Goal: Information Seeking & Learning: Learn about a topic

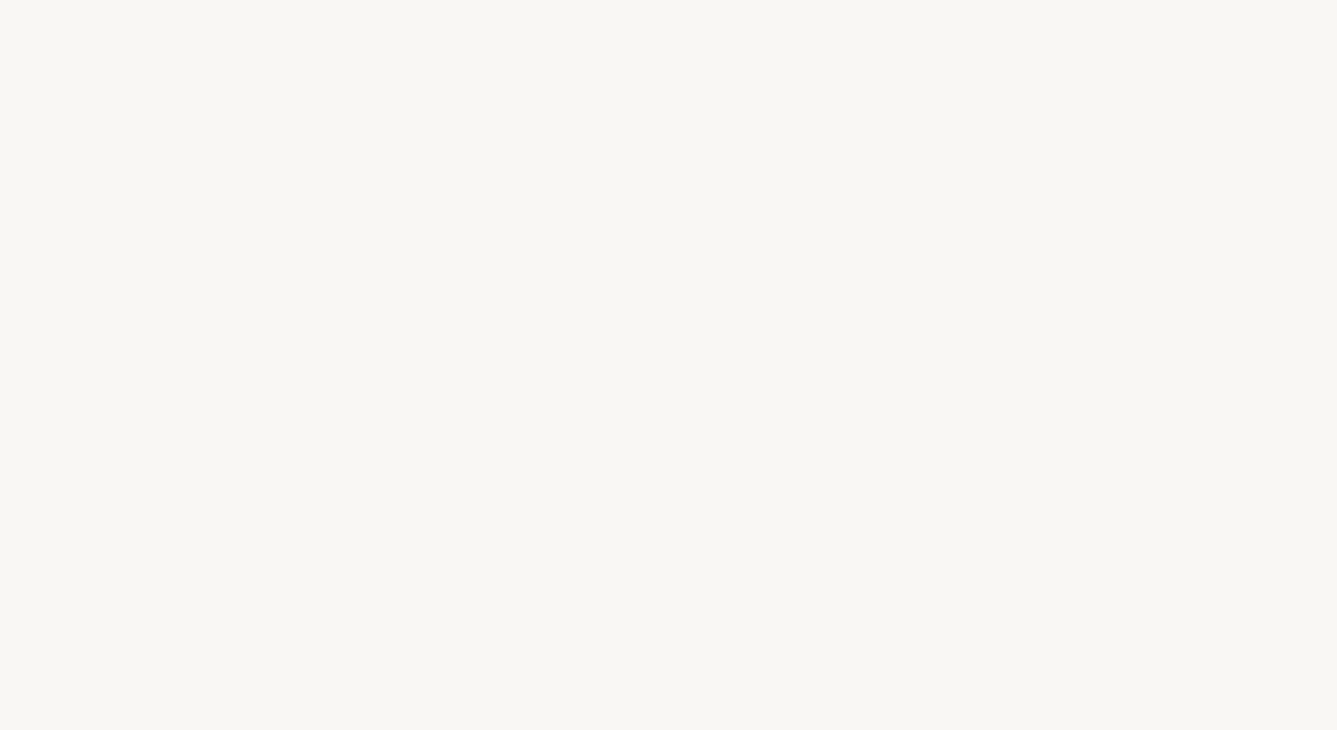
select select "NL"
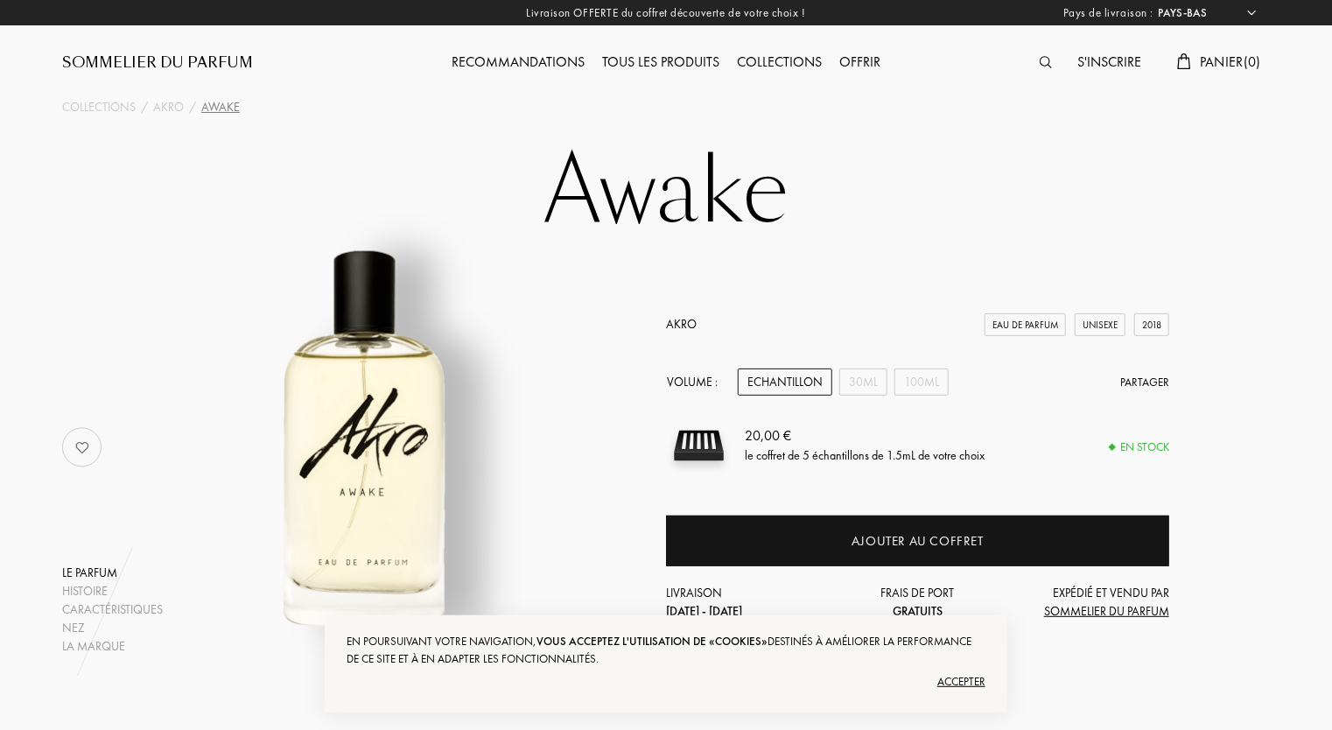
click at [227, 59] on div "Sommelier du Parfum" at bounding box center [157, 63] width 191 height 21
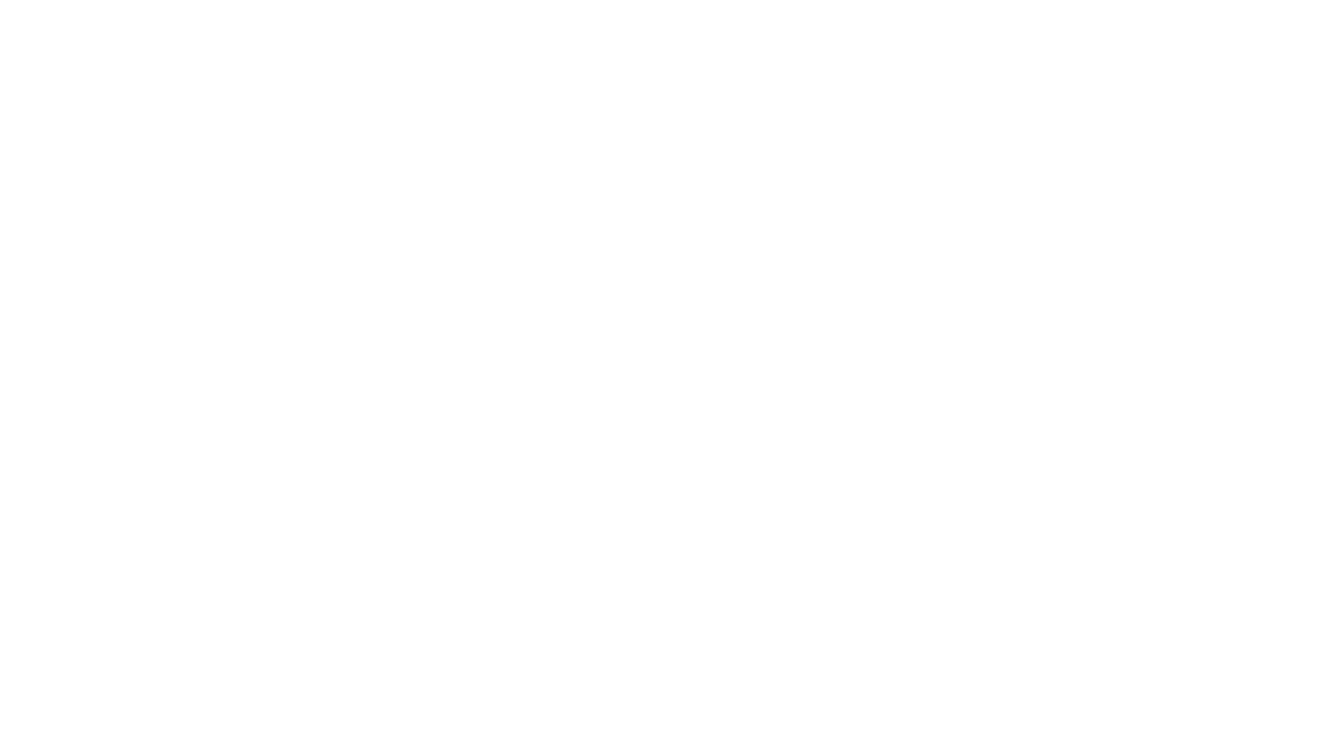
select select "NL"
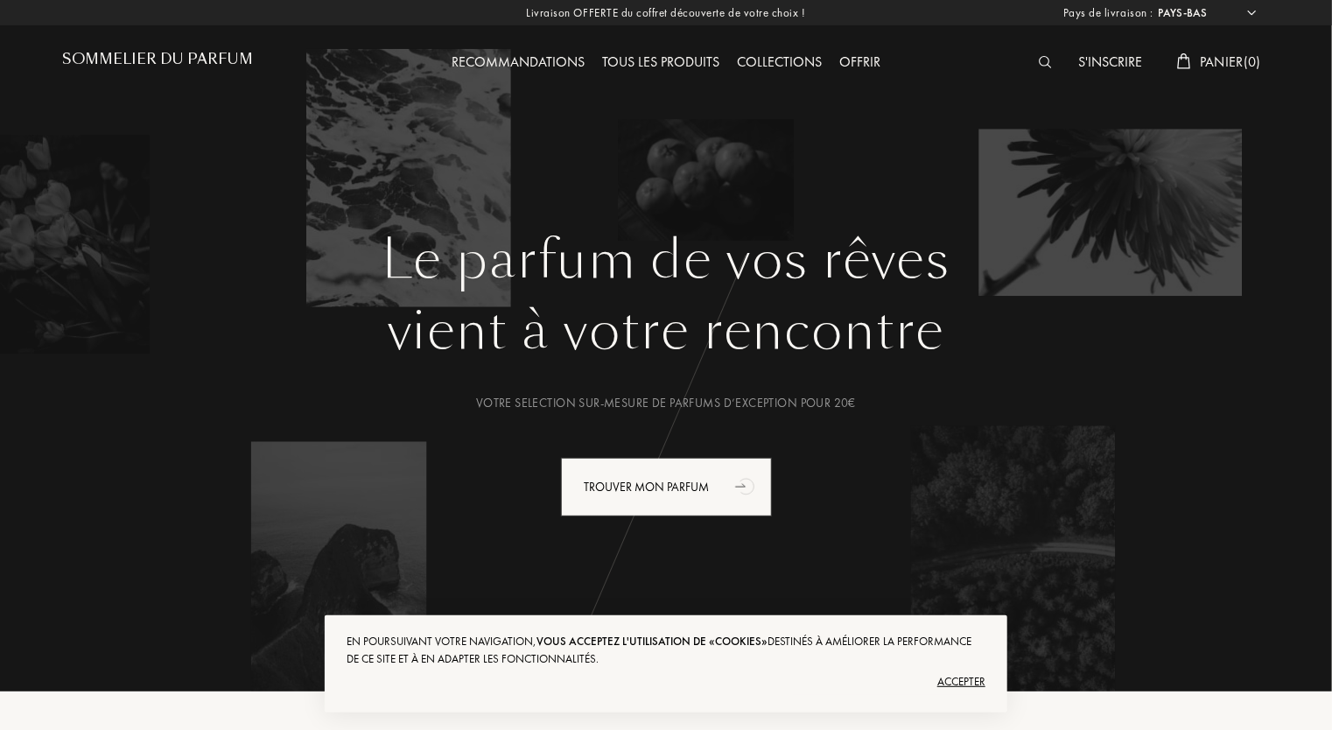
click at [982, 680] on div "Accepter" at bounding box center [666, 682] width 639 height 28
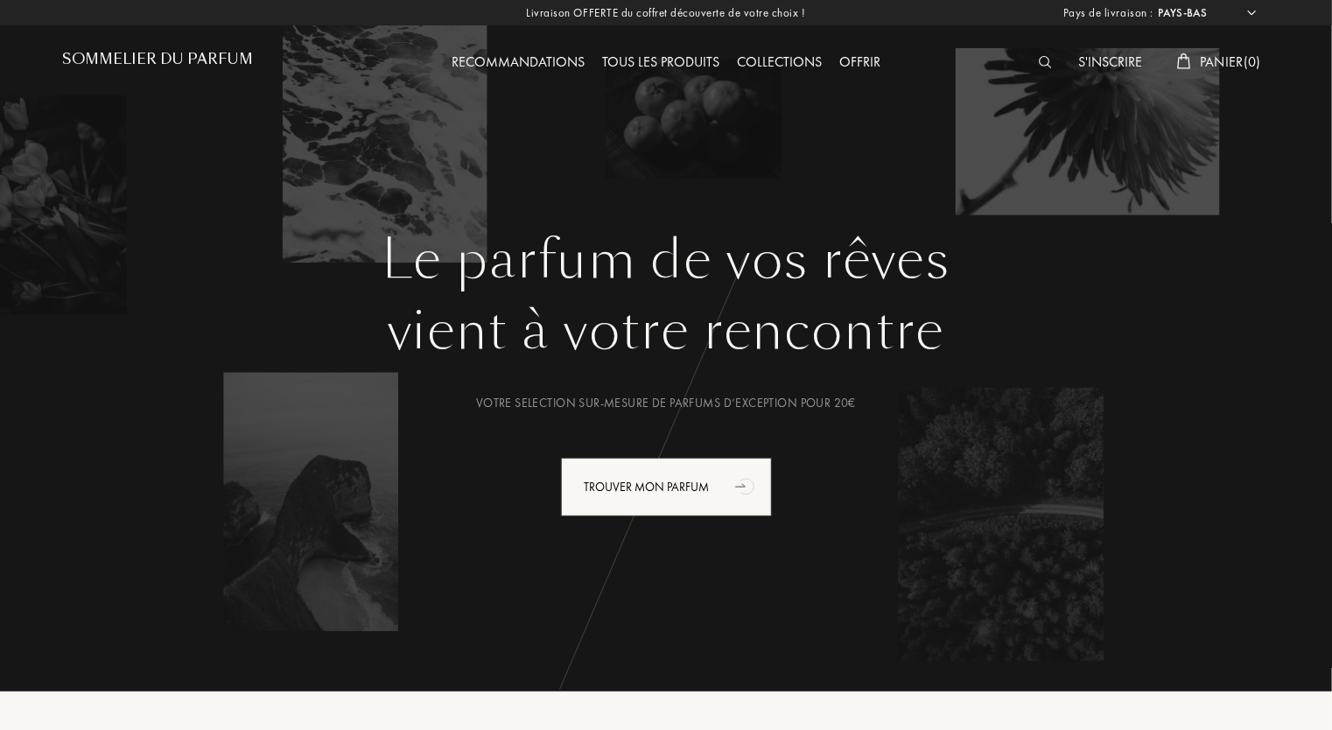
click at [627, 65] on div "Tous les produits" at bounding box center [660, 63] width 135 height 23
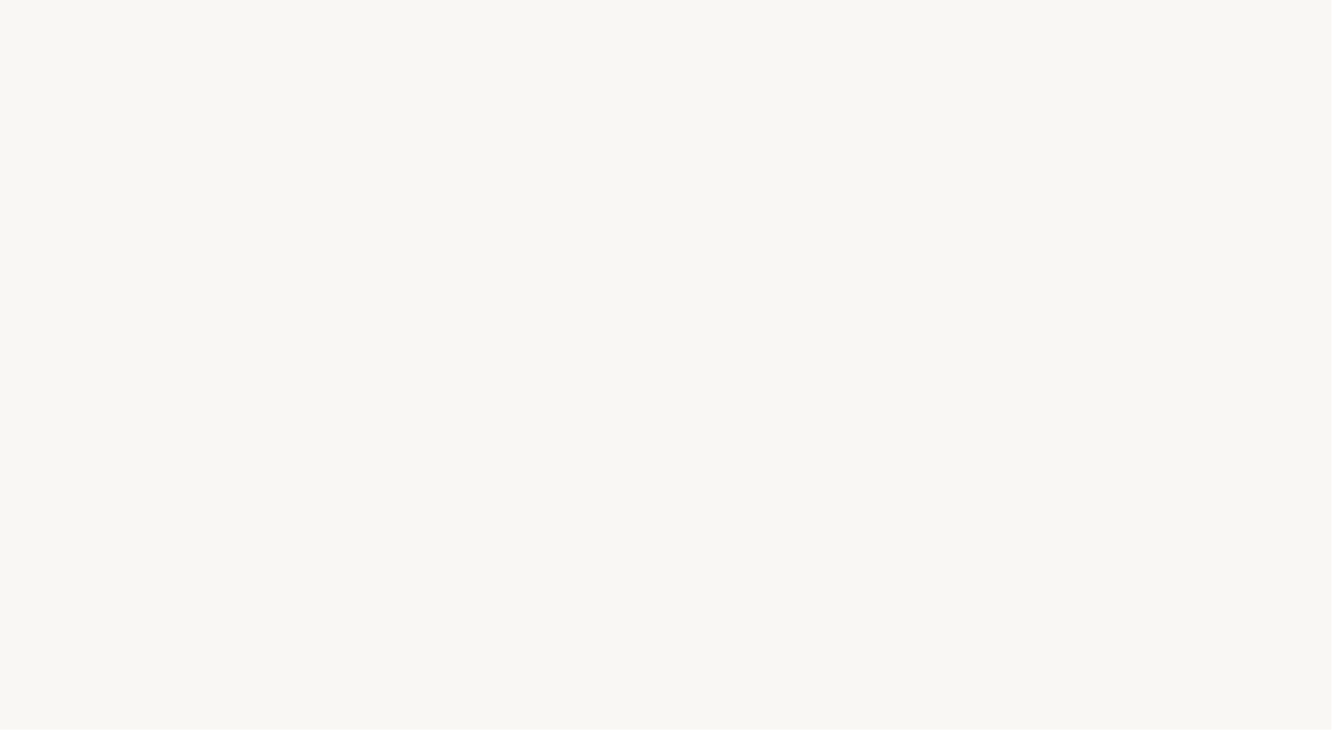
select select "NL"
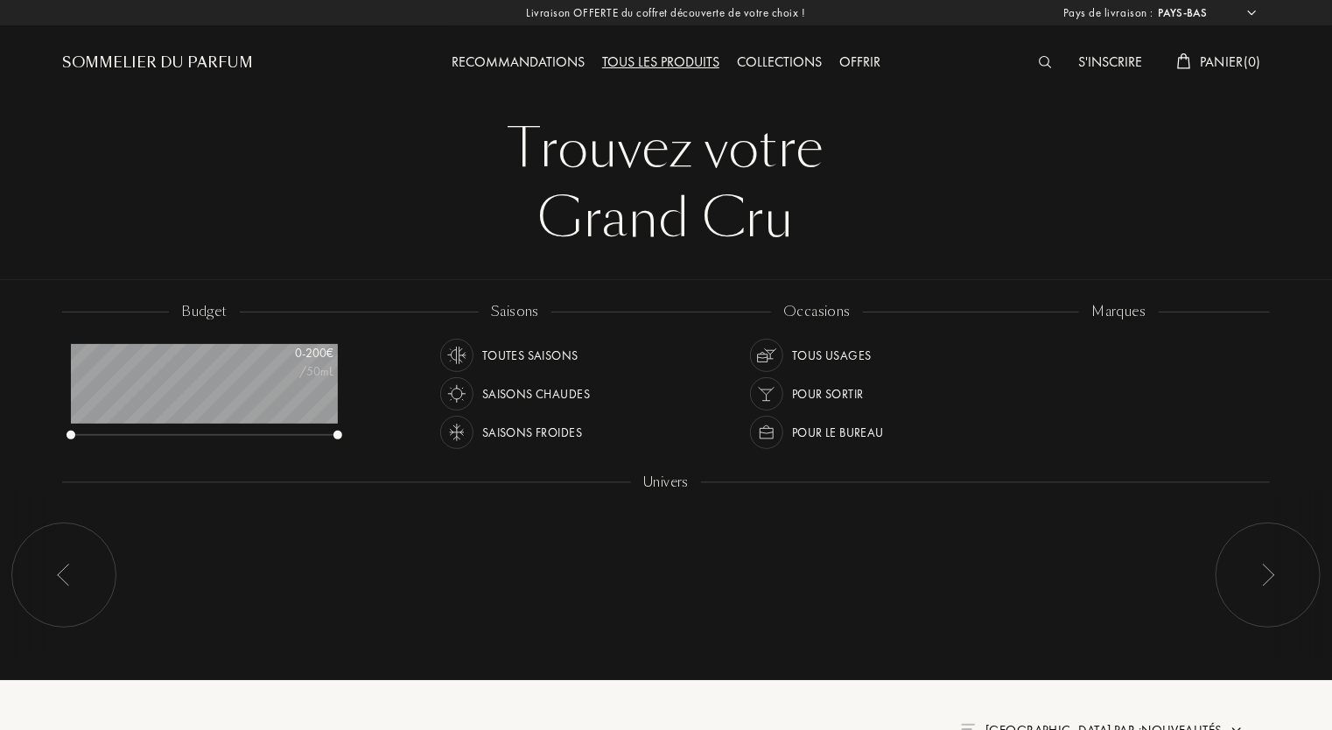
scroll to position [88, 267]
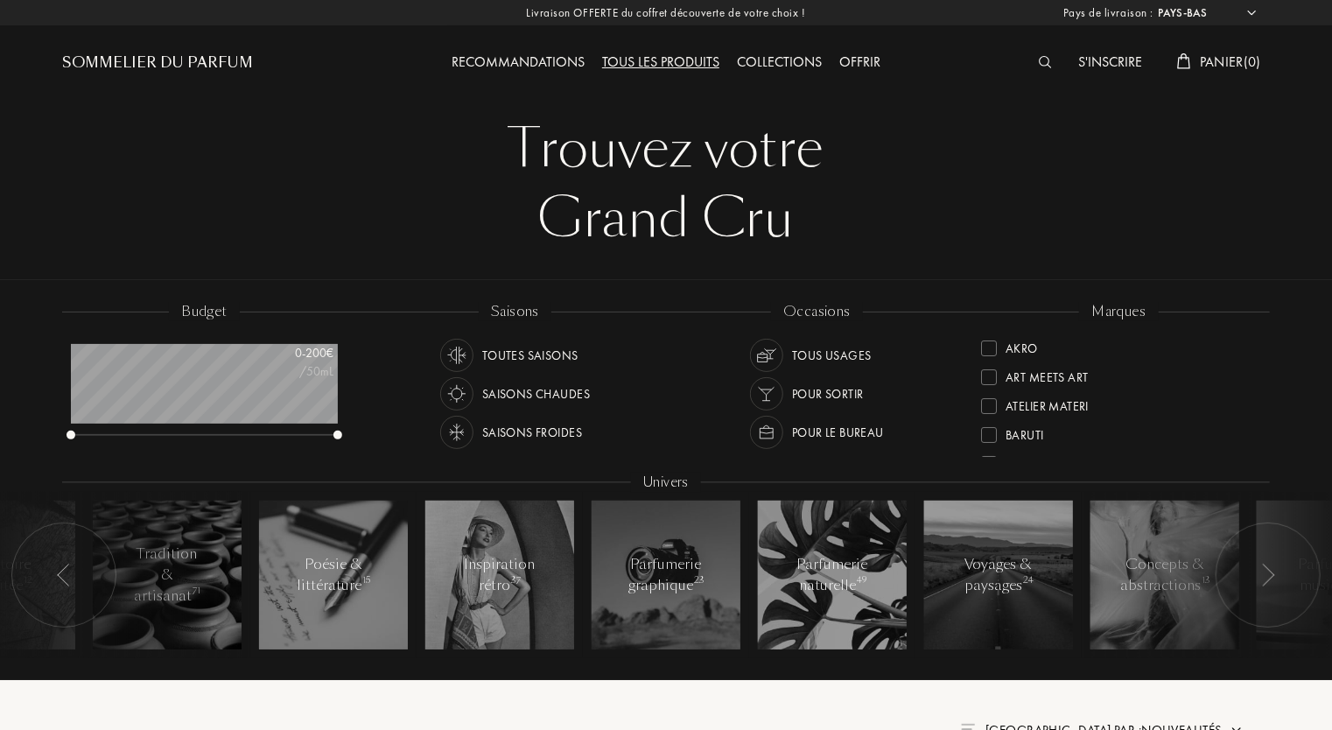
click at [546, 434] on div "Saisons froides" at bounding box center [532, 432] width 100 height 33
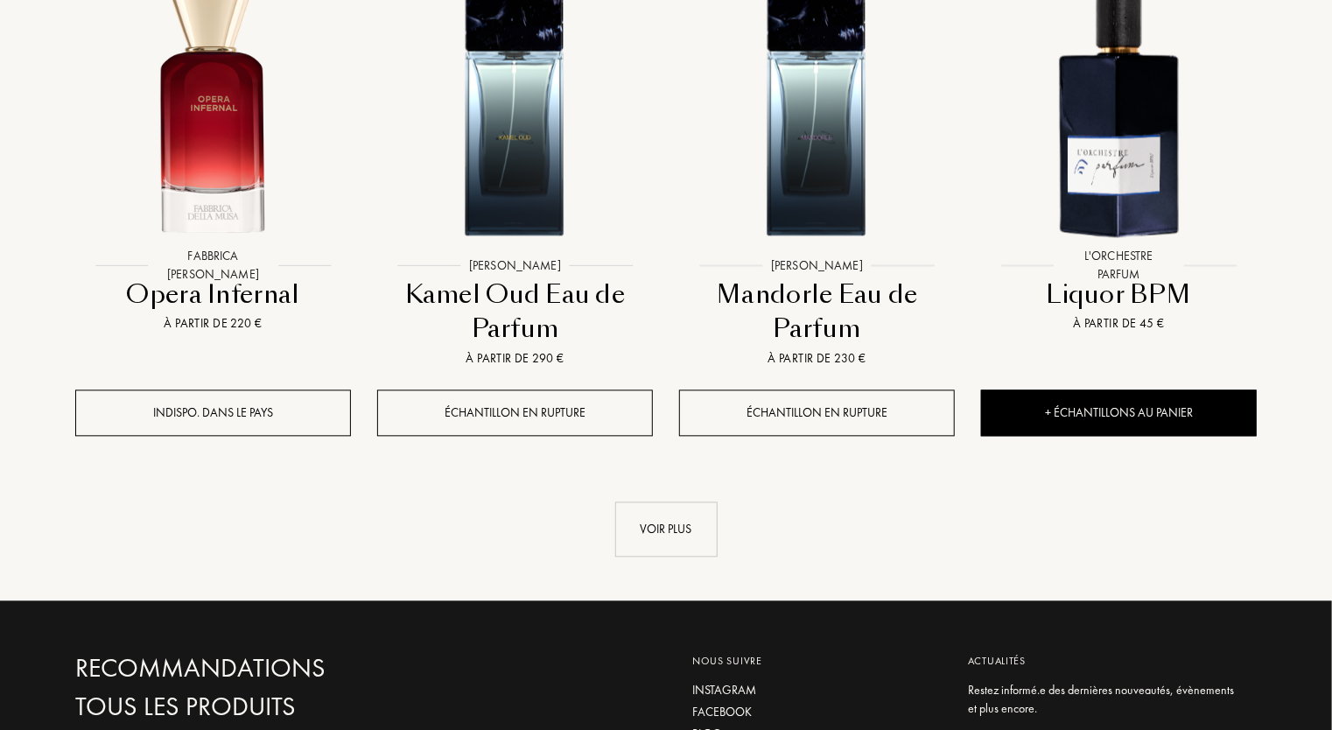
scroll to position [1768, 0]
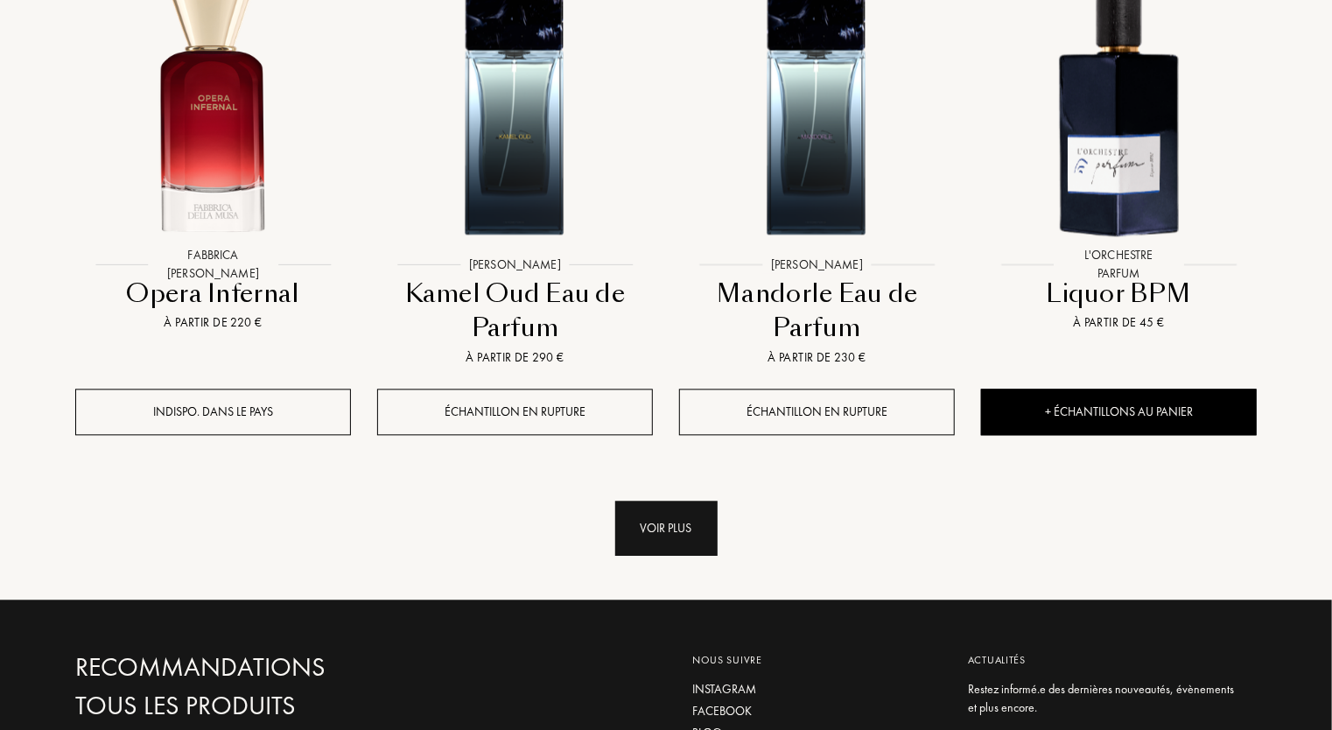
click at [697, 523] on div "Voir plus" at bounding box center [666, 528] width 102 height 55
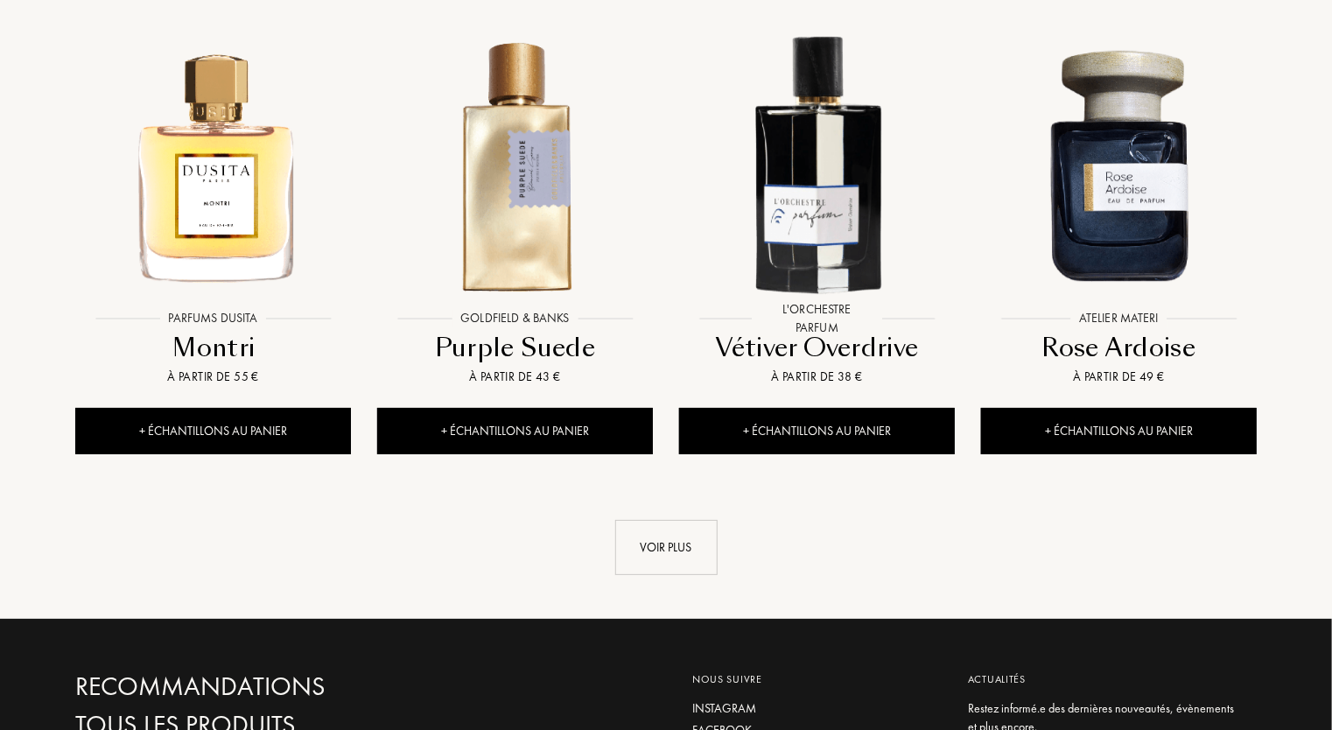
scroll to position [3183, 0]
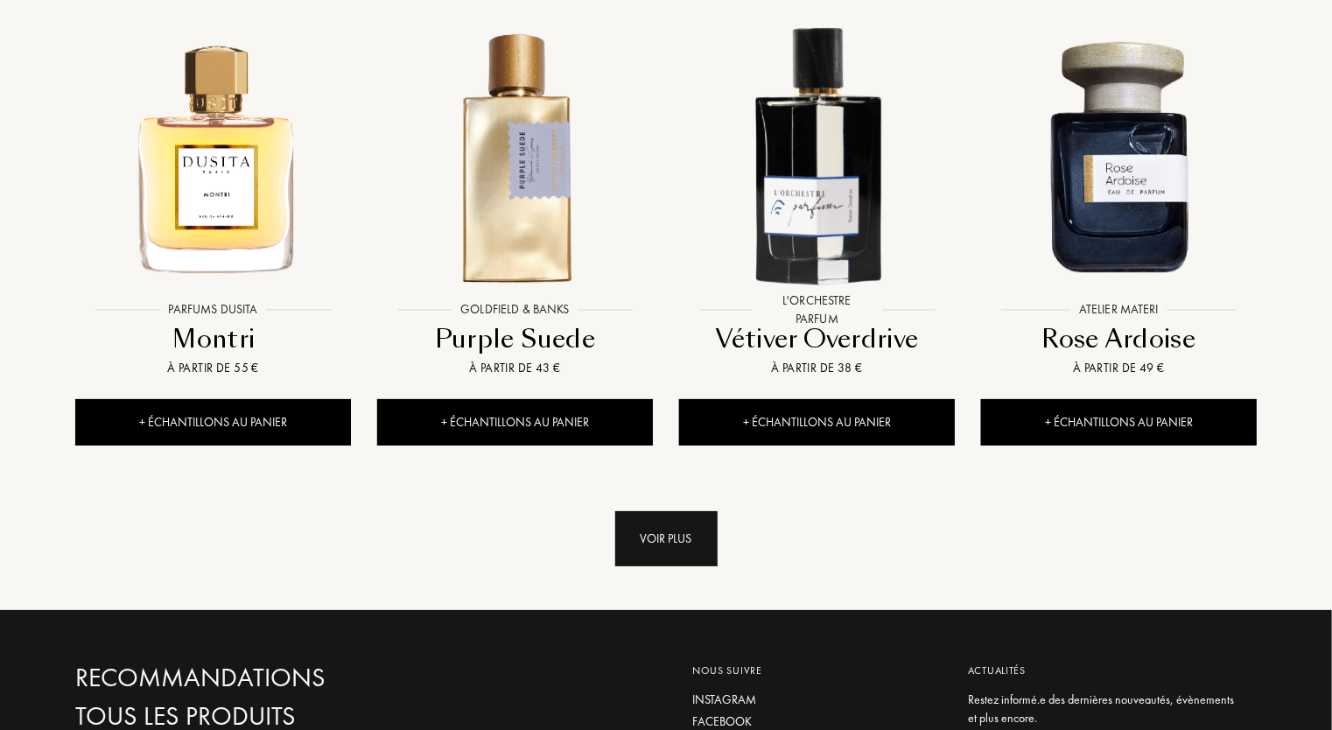
click at [648, 543] on div "Voir plus" at bounding box center [666, 538] width 102 height 55
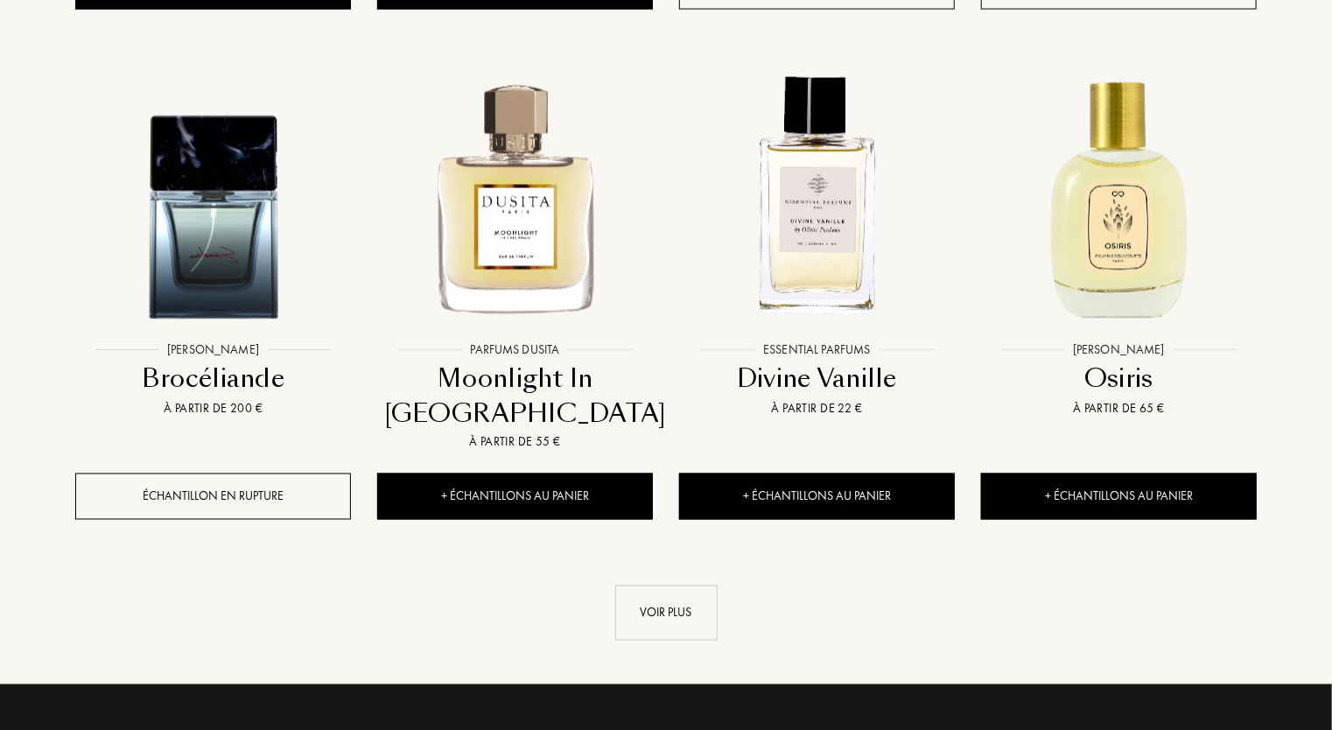
scroll to position [4548, 0]
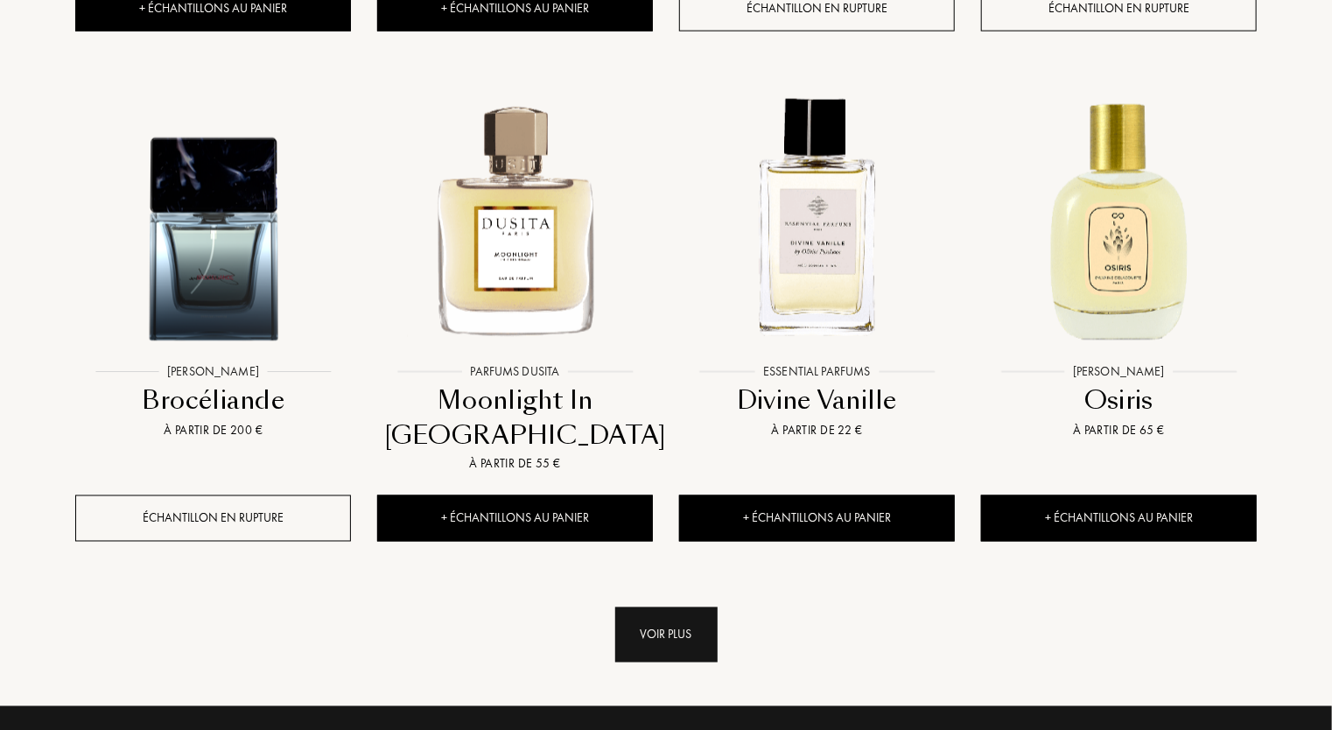
click at [675, 642] on div "Voir plus" at bounding box center [666, 634] width 102 height 55
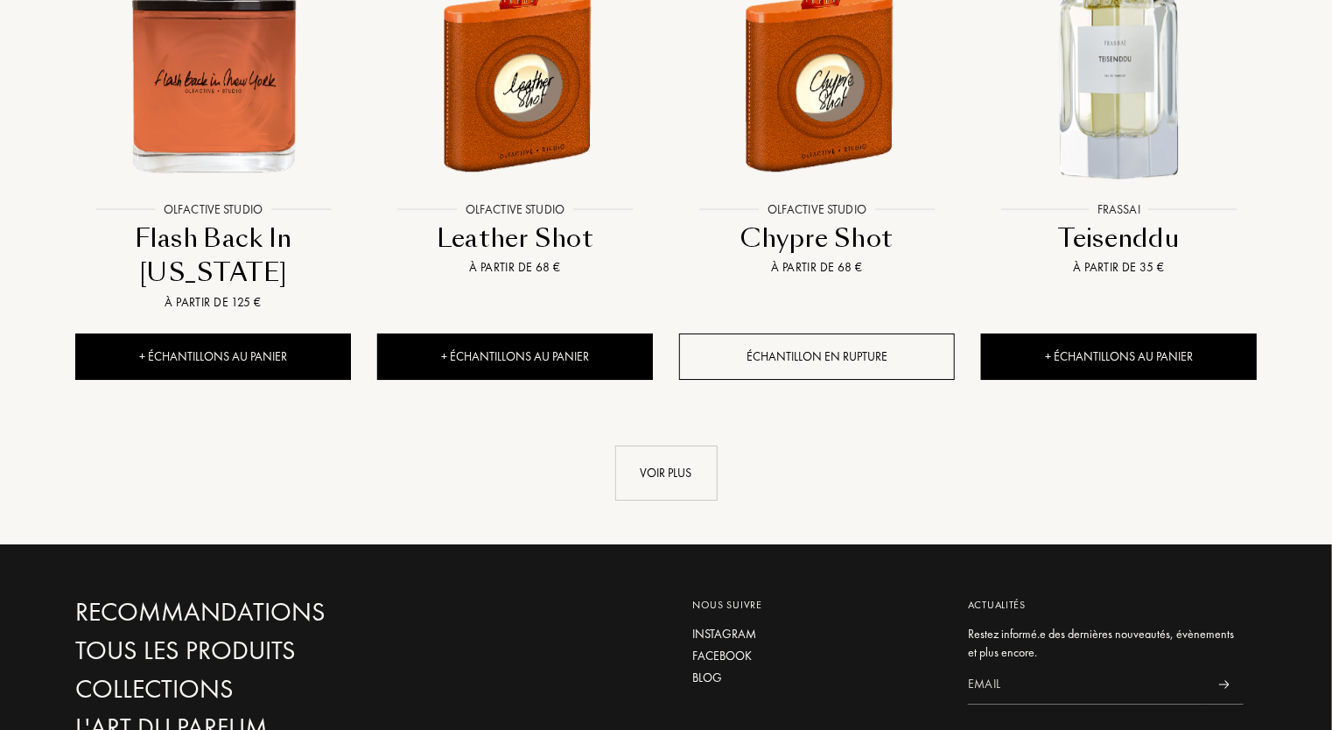
scroll to position [6151, 0]
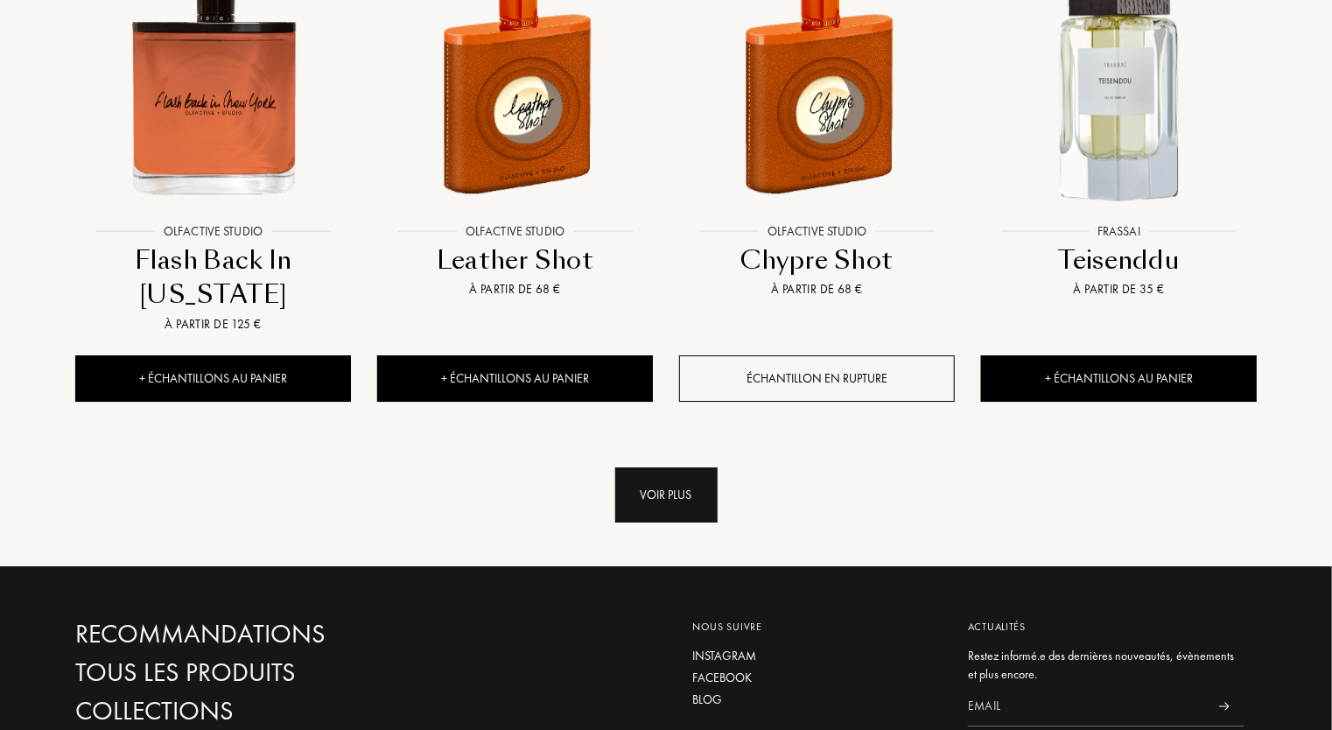
click at [689, 493] on div "Voir plus" at bounding box center [666, 494] width 102 height 55
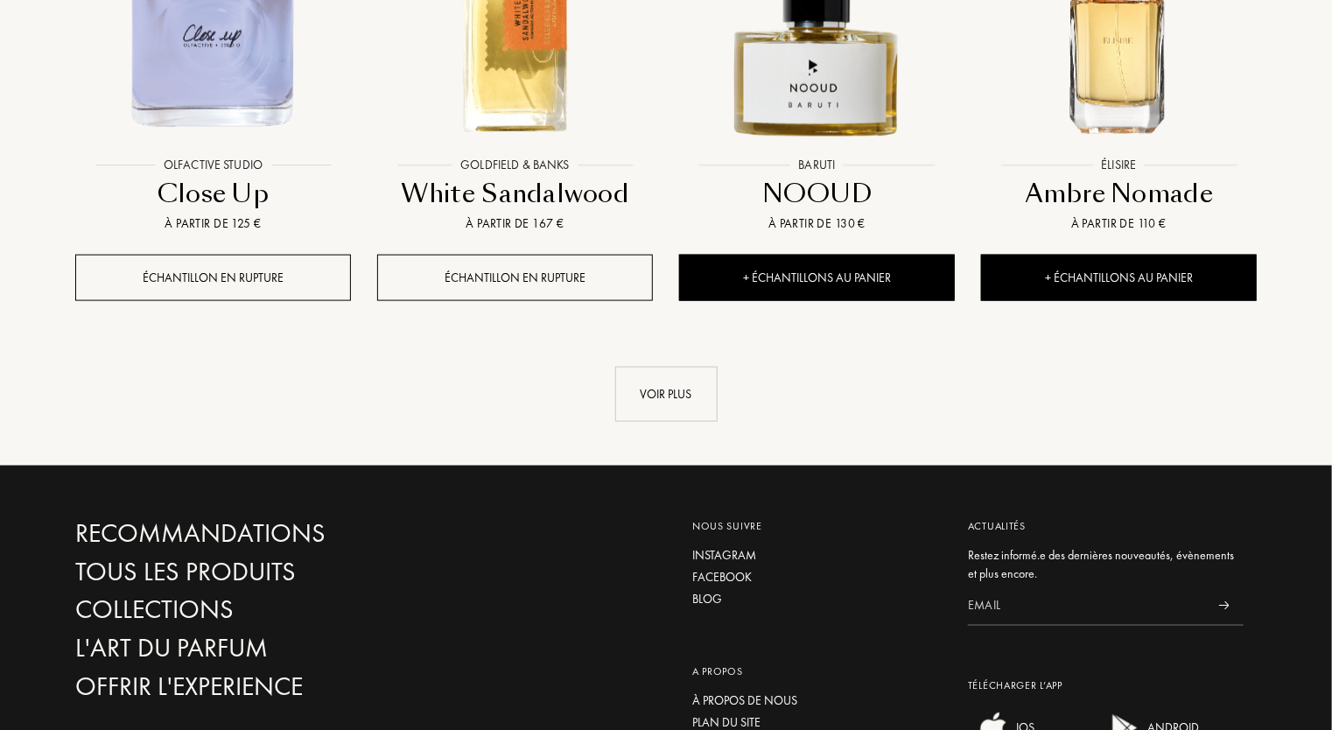
scroll to position [7495, 0]
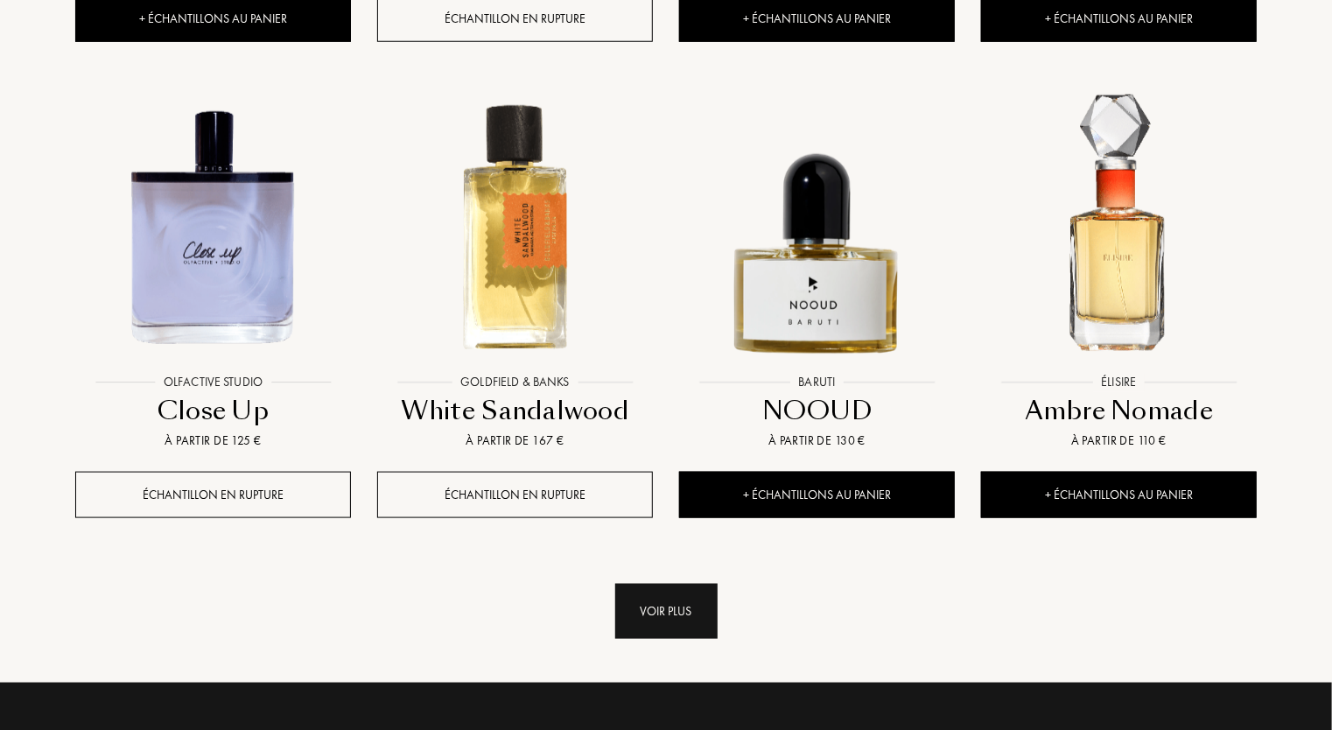
click at [714, 608] on div "Voir plus" at bounding box center [666, 611] width 102 height 55
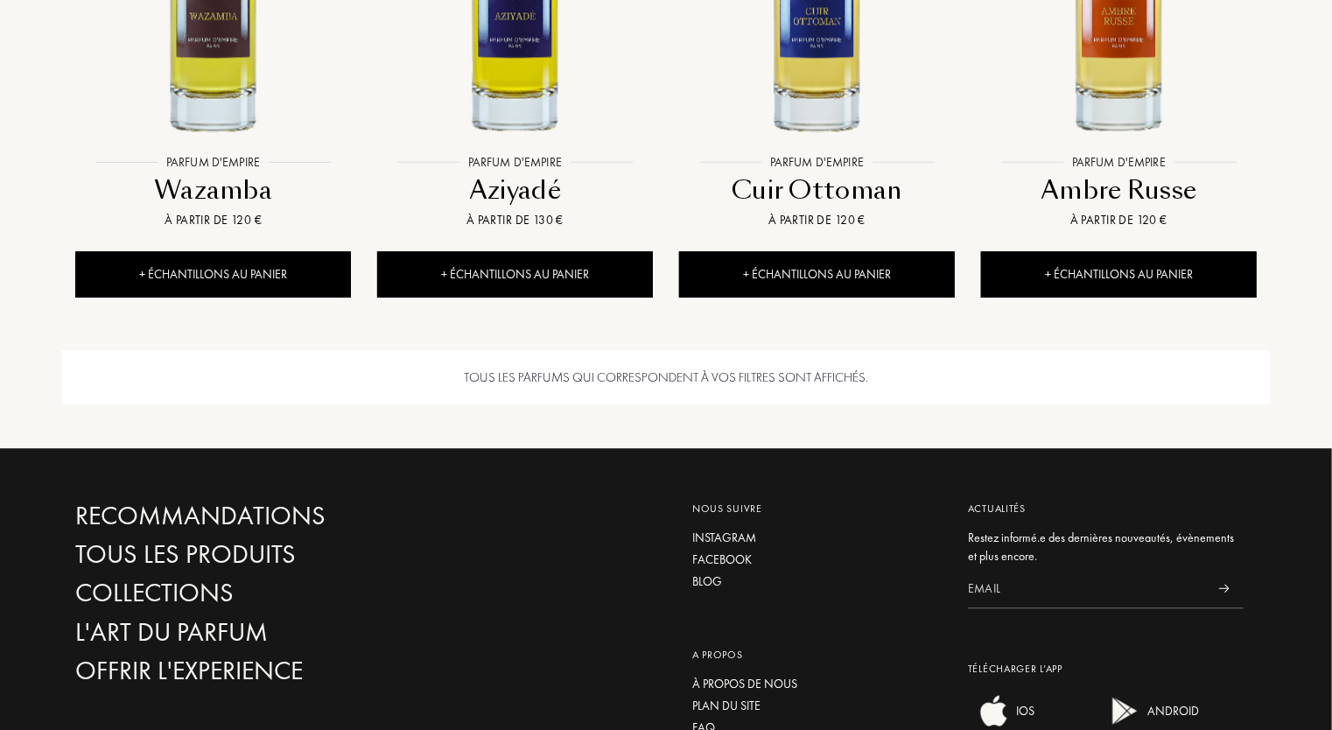
scroll to position [8538, 0]
